Goal: Task Accomplishment & Management: Manage account settings

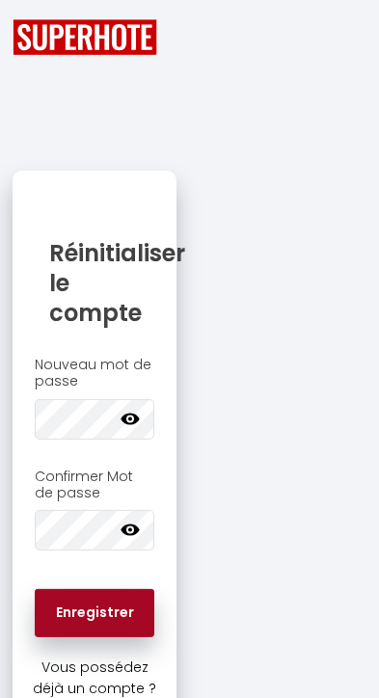
click at [104, 604] on button "Enregistrer" at bounding box center [95, 613] width 120 height 48
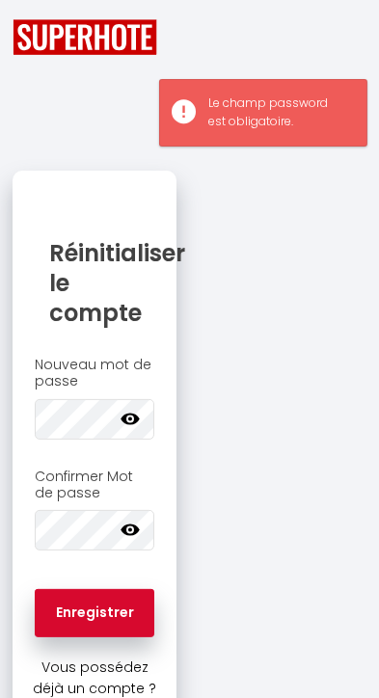
click at [130, 412] on icon at bounding box center [130, 418] width 19 height 19
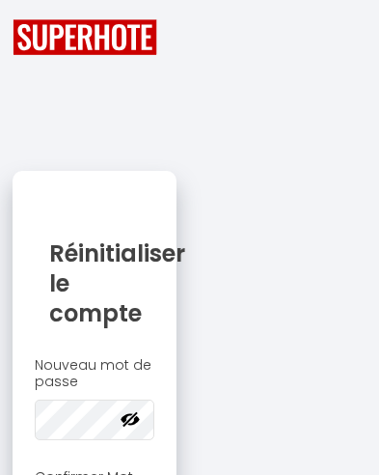
click at [112, 376] on h2 "Nouveau mot de passe" at bounding box center [95, 373] width 120 height 33
click at [146, 351] on div "Nouveau mot de passe Votre mot de passe doit comporter au moins 8 caractères et…" at bounding box center [95, 478] width 164 height 263
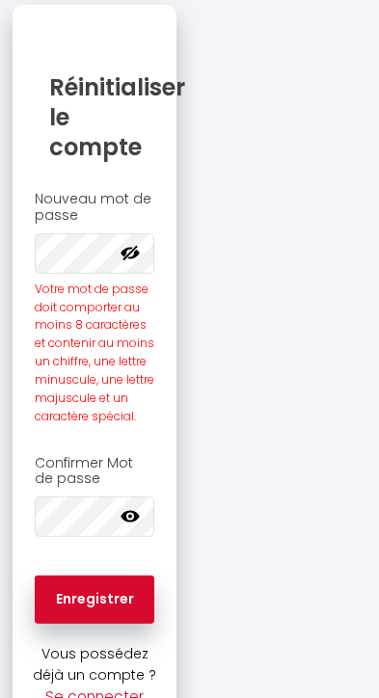
scroll to position [165, 0]
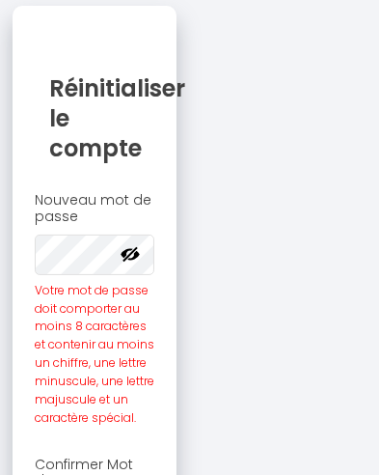
click at [132, 253] on icon at bounding box center [130, 253] width 19 height 19
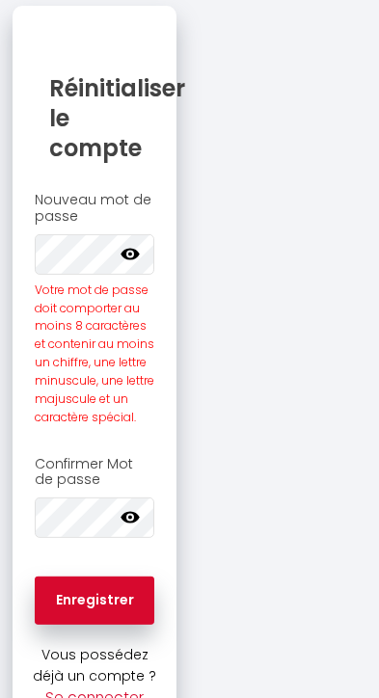
click at [136, 262] on icon at bounding box center [130, 253] width 19 height 19
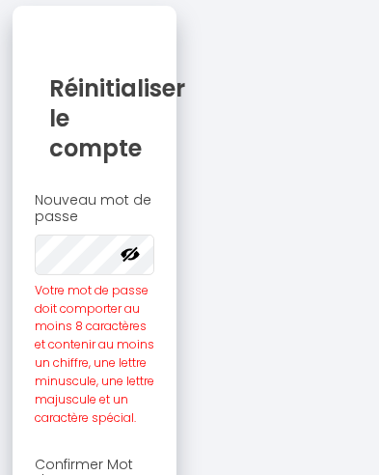
click at [133, 254] on icon at bounding box center [130, 253] width 19 height 19
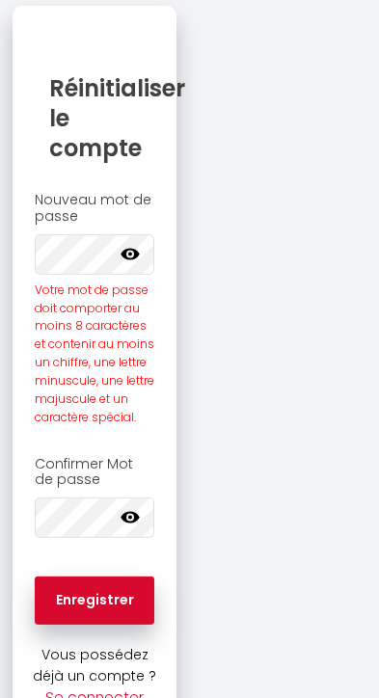
scroll to position [0, 0]
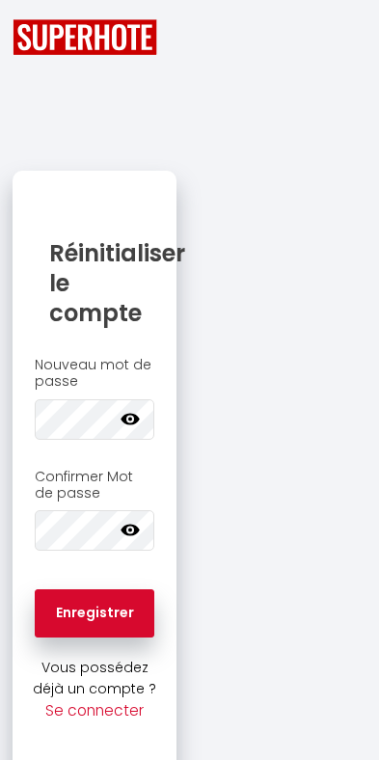
click at [226, 41] on div at bounding box center [189, 37] width 379 height 36
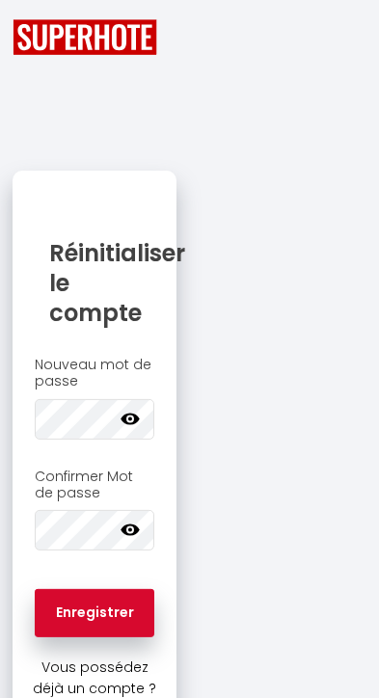
click at [104, 576] on div "Enregistrer" at bounding box center [95, 613] width 164 height 87
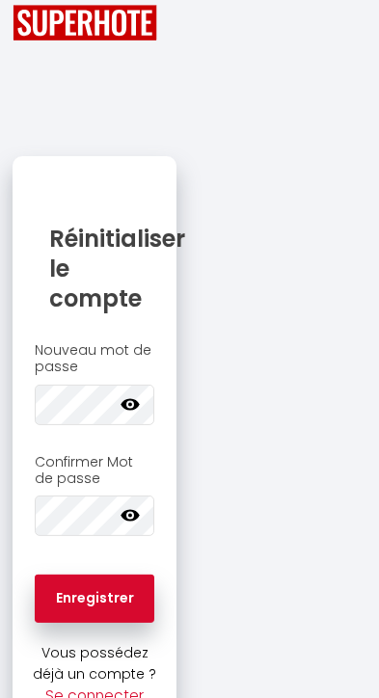
scroll to position [14, 0]
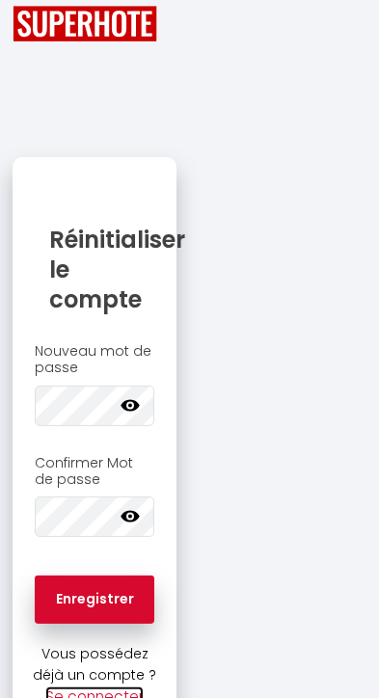
click at [96, 700] on link "Se connecter" at bounding box center [94, 697] width 98 height 20
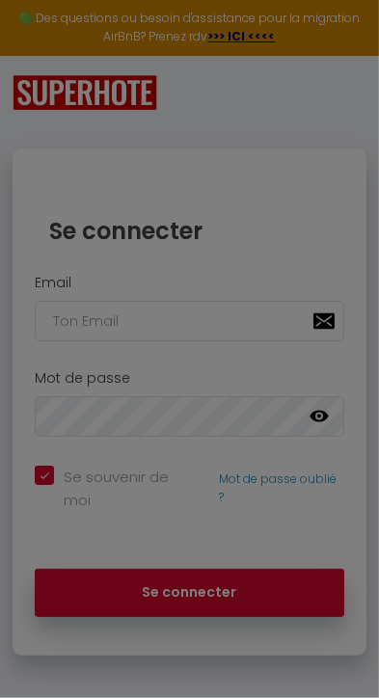
checkbox input "true"
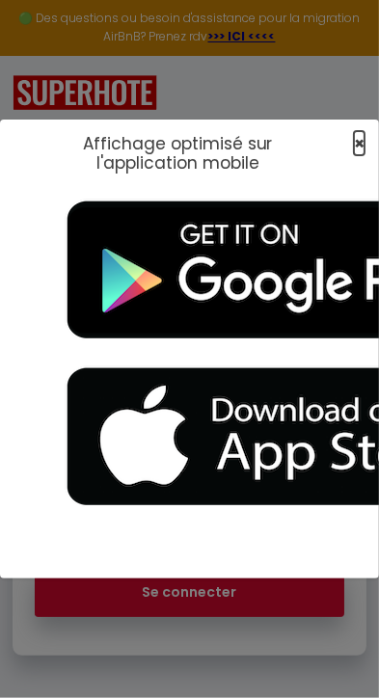
click at [357, 155] on span "×" at bounding box center [359, 143] width 11 height 24
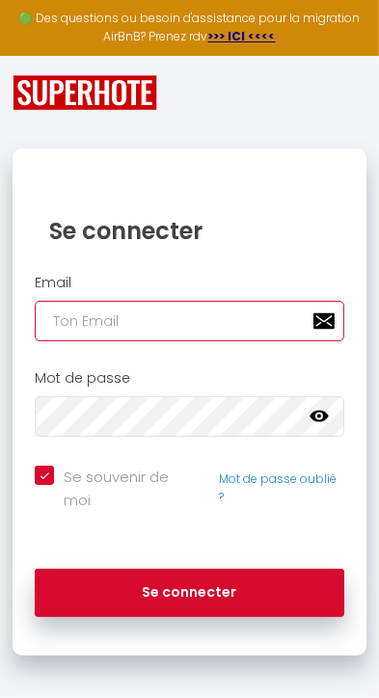
click at [79, 328] on input "email" at bounding box center [190, 321] width 310 height 41
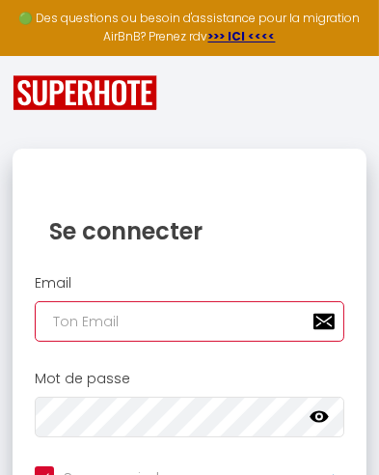
type input "a"
checkbox input "true"
type input "as"
checkbox input "true"
type input "ass"
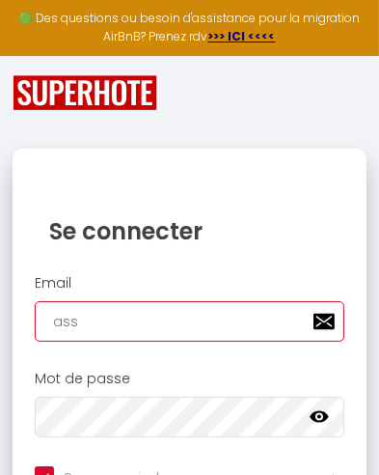
checkbox input "true"
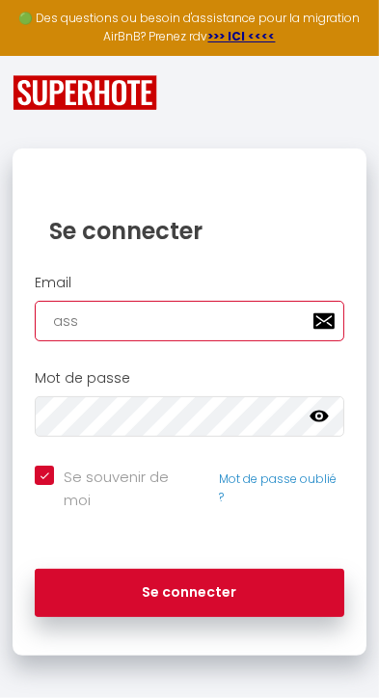
click at [321, 331] on input "ass" at bounding box center [190, 321] width 310 height 41
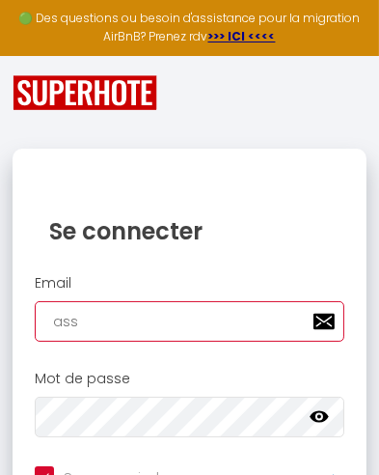
type input "assu"
checkbox input "true"
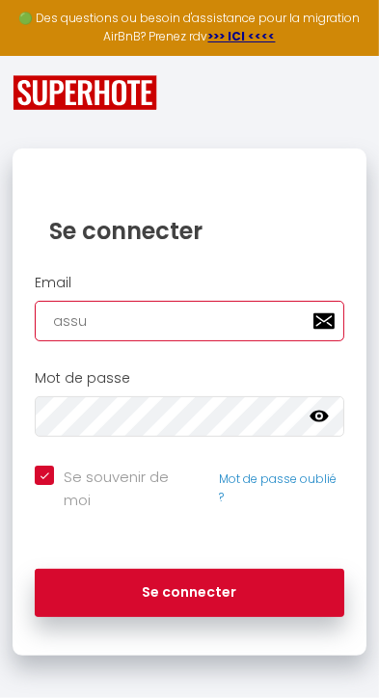
type input "[EMAIL_ADDRESS][DOMAIN_NAME]"
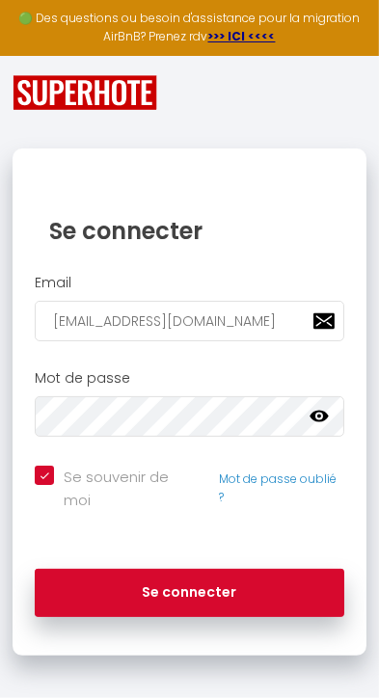
click at [319, 415] on icon at bounding box center [320, 417] width 19 height 12
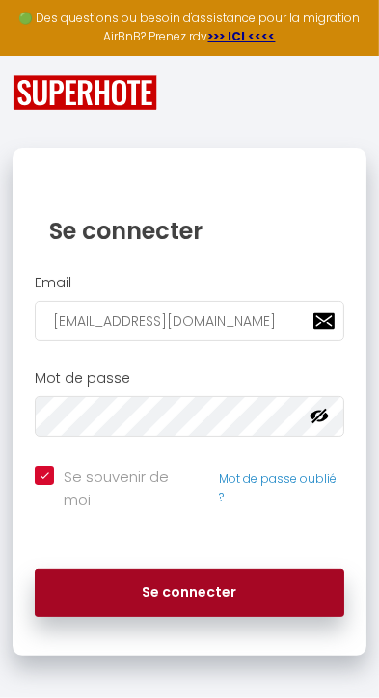
click at [202, 572] on button "Se connecter" at bounding box center [190, 593] width 310 height 48
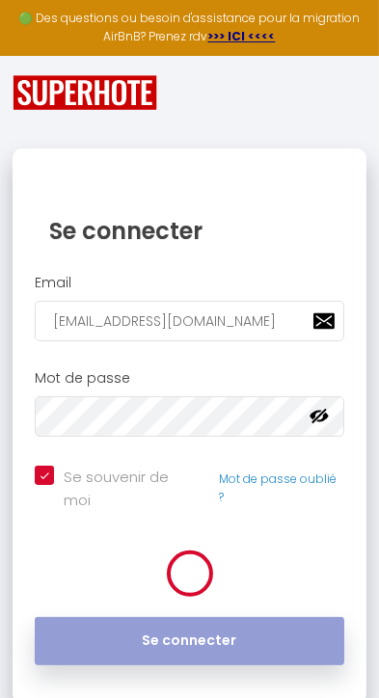
checkbox input "true"
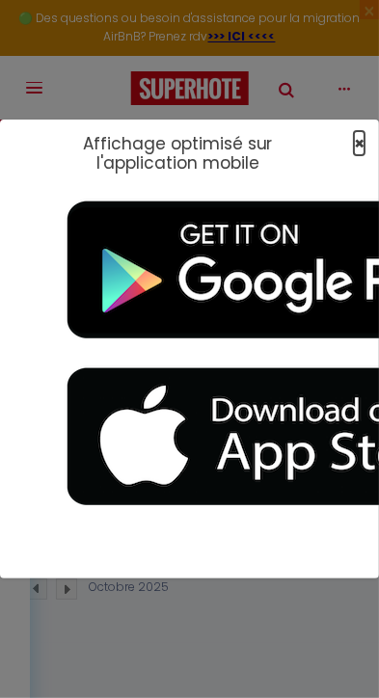
click at [357, 155] on span "×" at bounding box center [359, 143] width 11 height 24
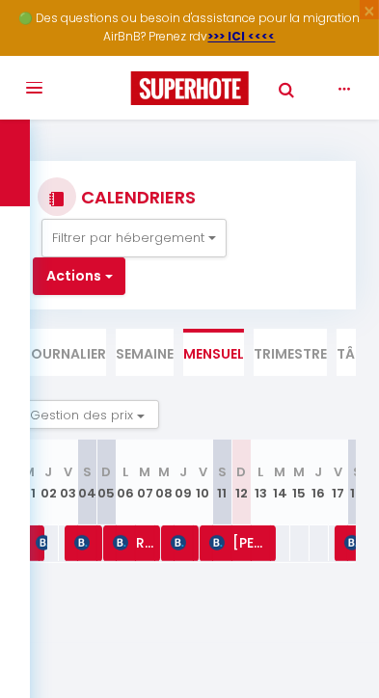
scroll to position [0, 196]
click at [59, 558] on span at bounding box center [60, 543] width 14 height 37
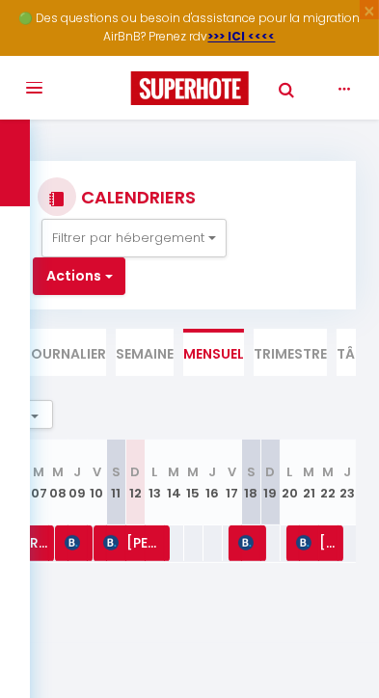
scroll to position [0, 306]
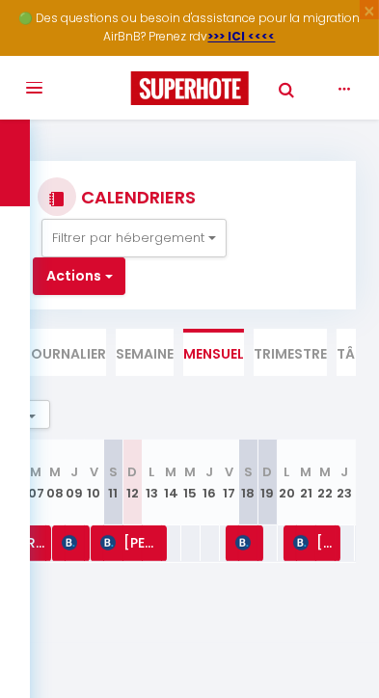
click at [189, 583] on section "Octobre 2025 Gestion des prix Nb Nuits minimum Règles Disponibilité Octobre 202…" at bounding box center [189, 500] width 333 height 239
click at [206, 575] on section "Octobre 2025 Gestion des prix Nb Nuits minimum Règles Disponibilité Octobre 202…" at bounding box center [189, 500] width 333 height 239
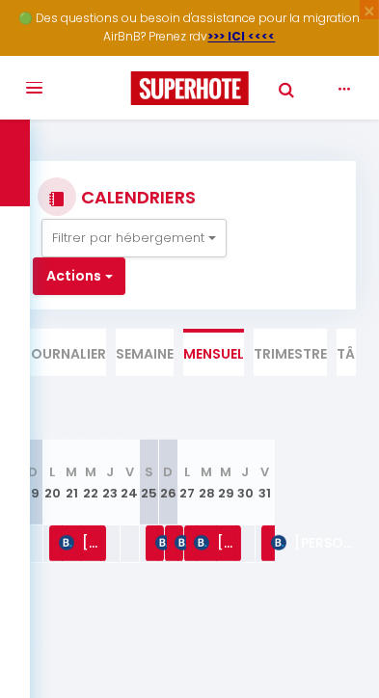
scroll to position [0, 0]
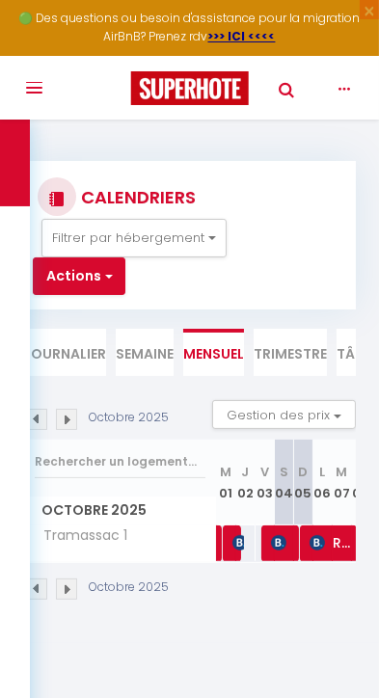
click at [71, 592] on img at bounding box center [66, 589] width 21 height 21
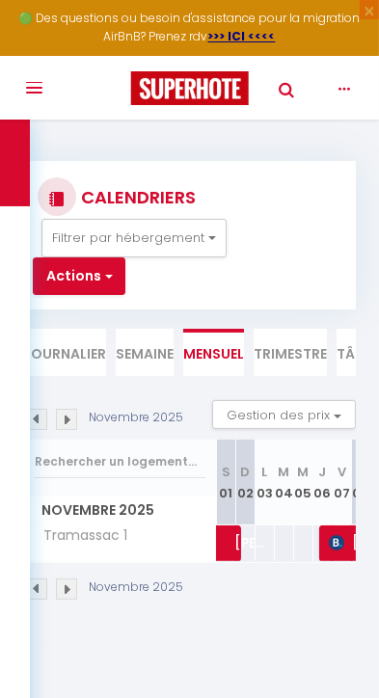
click at [73, 588] on img at bounding box center [66, 589] width 21 height 21
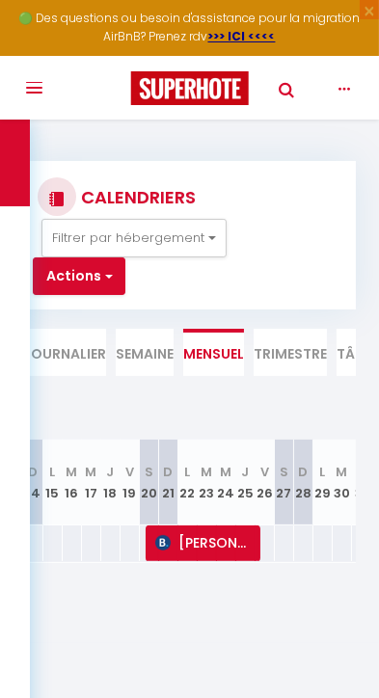
scroll to position [0, 466]
